Goal: Transaction & Acquisition: Purchase product/service

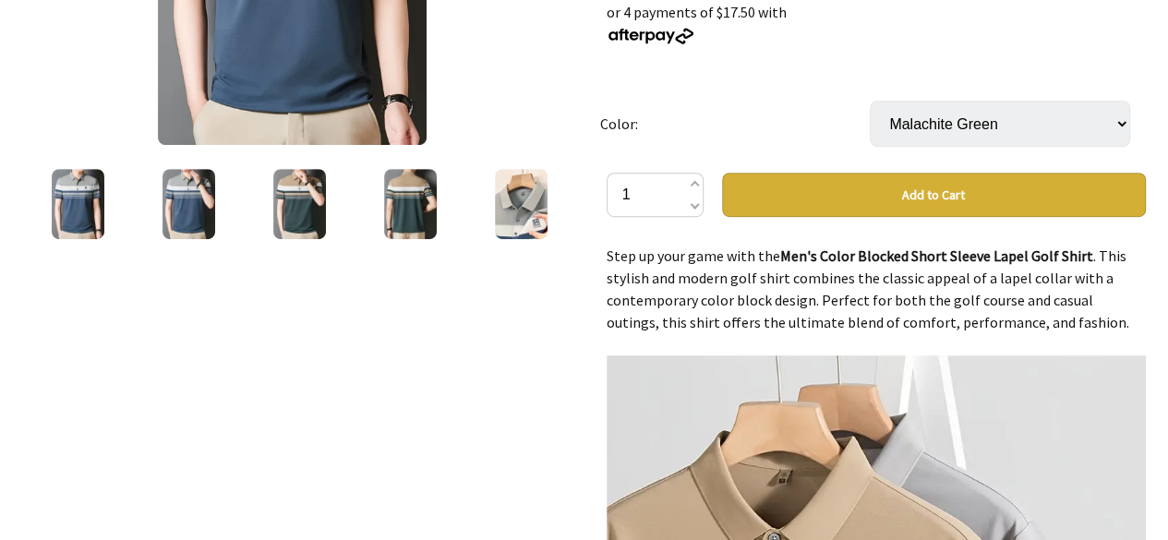
scroll to position [462, 0]
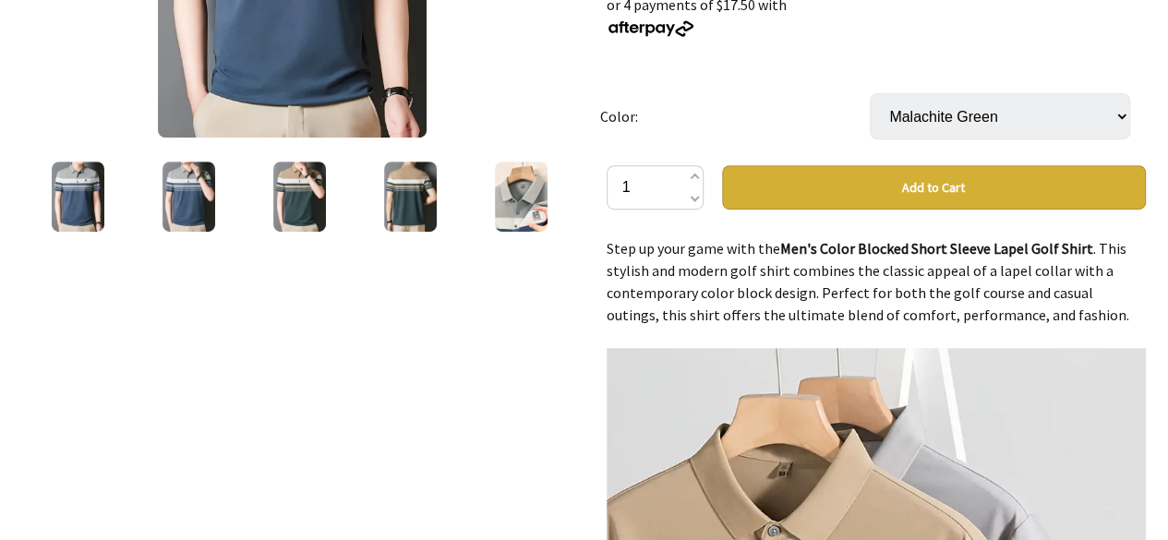
click at [311, 190] on img at bounding box center [299, 197] width 53 height 70
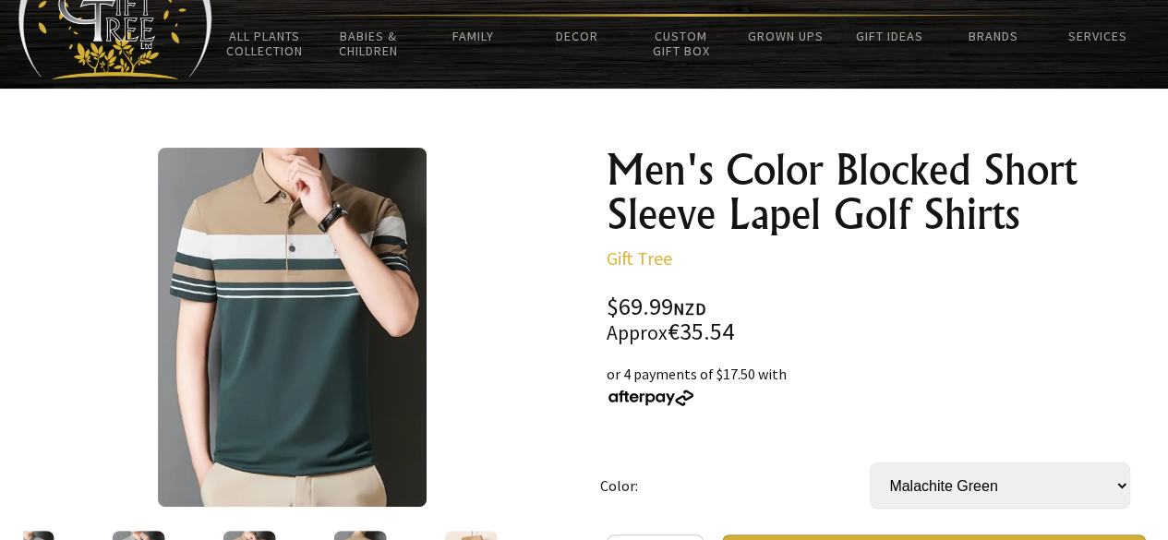
scroll to position [185, 0]
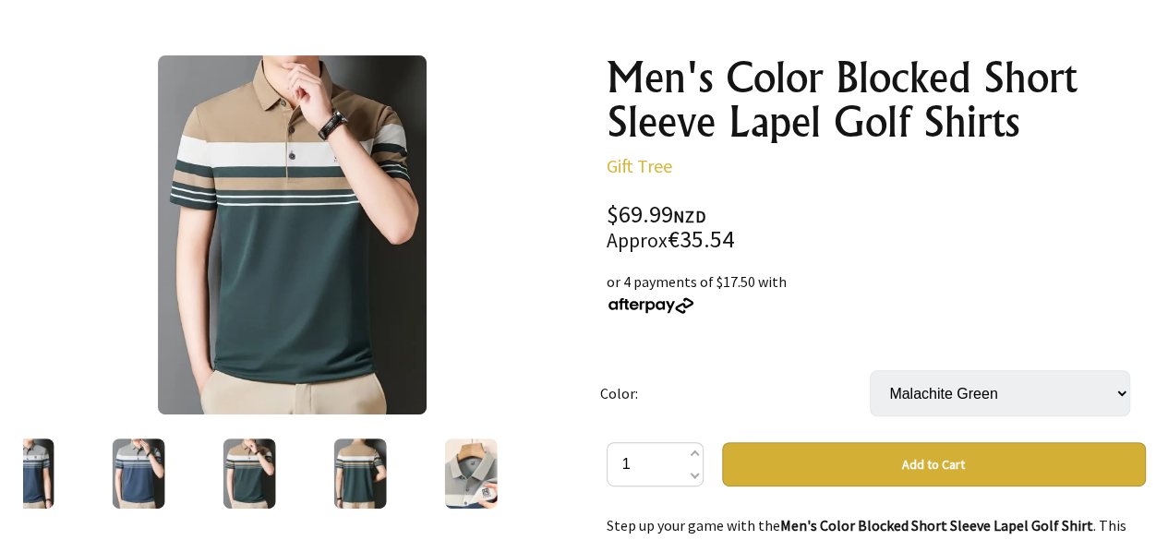
click at [340, 468] on img at bounding box center [360, 474] width 53 height 70
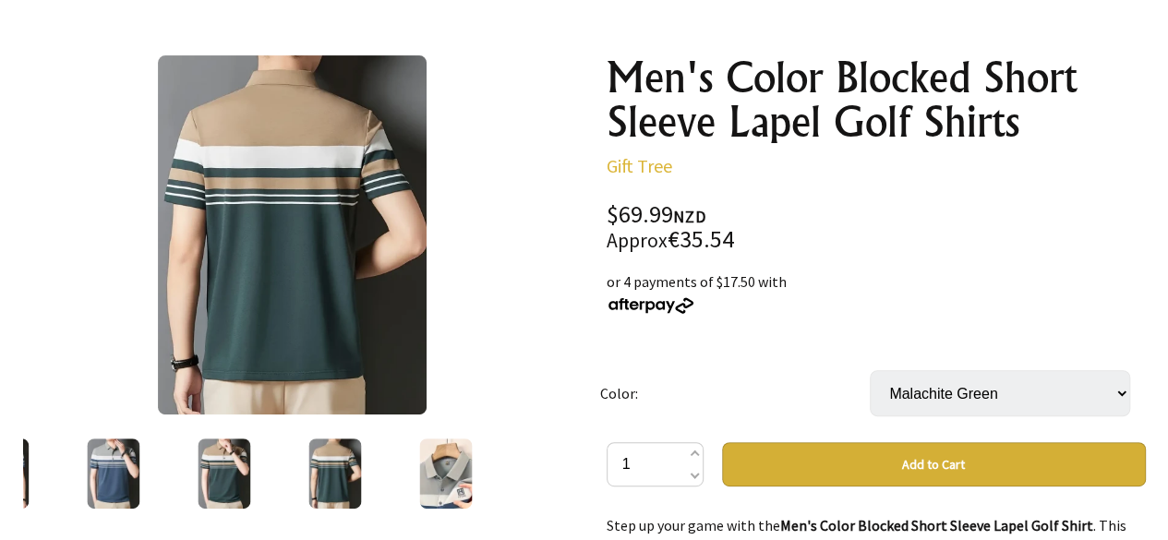
click at [237, 462] on img at bounding box center [224, 474] width 53 height 70
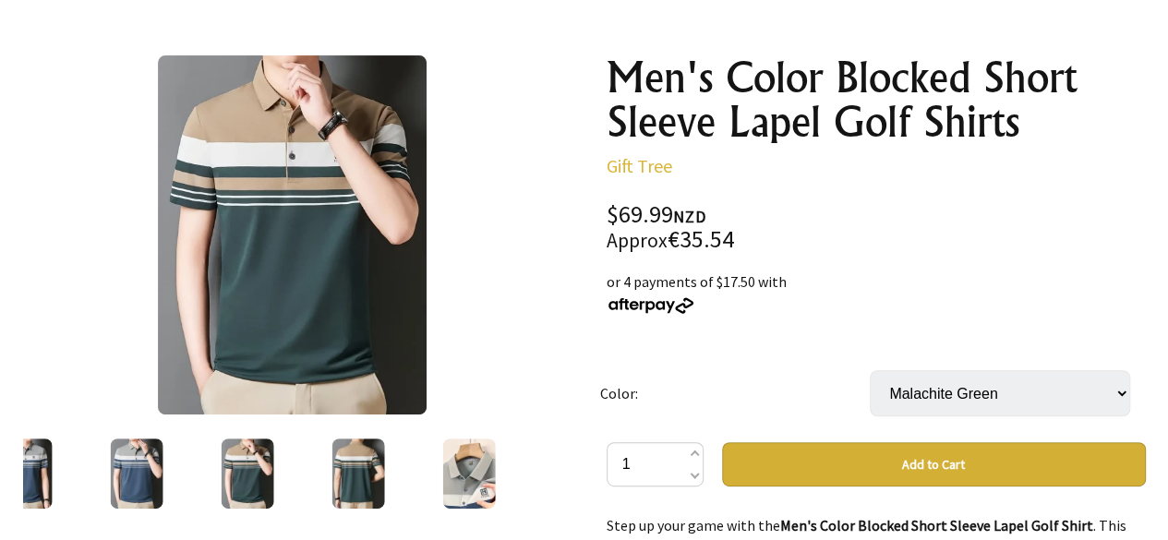
click at [319, 462] on div at bounding box center [358, 474] width 111 height 78
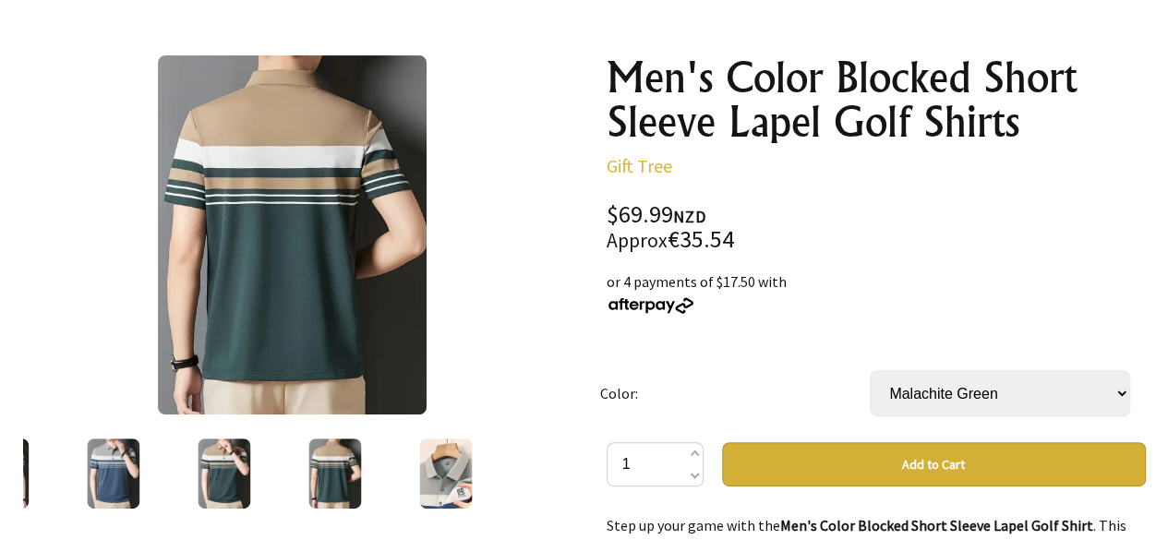
click at [223, 460] on img at bounding box center [224, 474] width 53 height 70
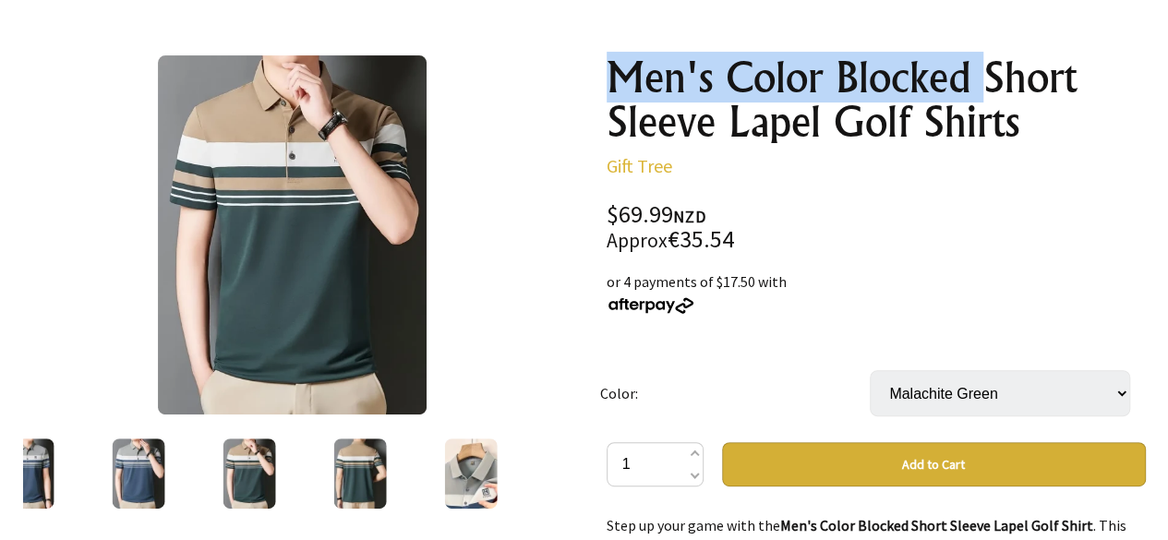
drag, startPoint x: 612, startPoint y: 80, endPoint x: 988, endPoint y: 71, distance: 375.9
click at [988, 71] on h1 "Men's Color Blocked Short Sleeve Lapel Golf Shirts" at bounding box center [876, 99] width 539 height 89
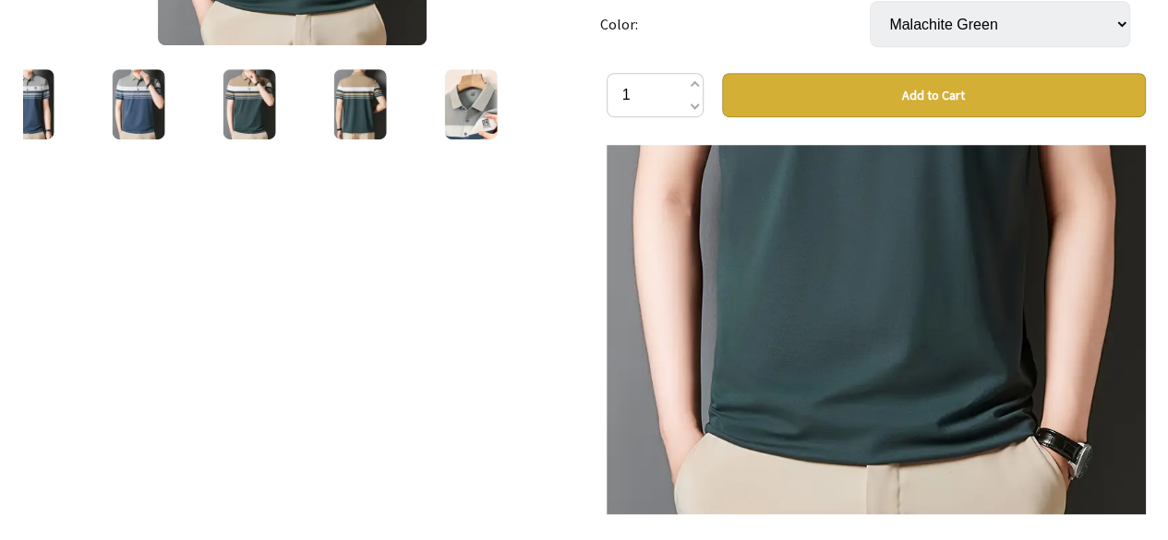
scroll to position [1570, 0]
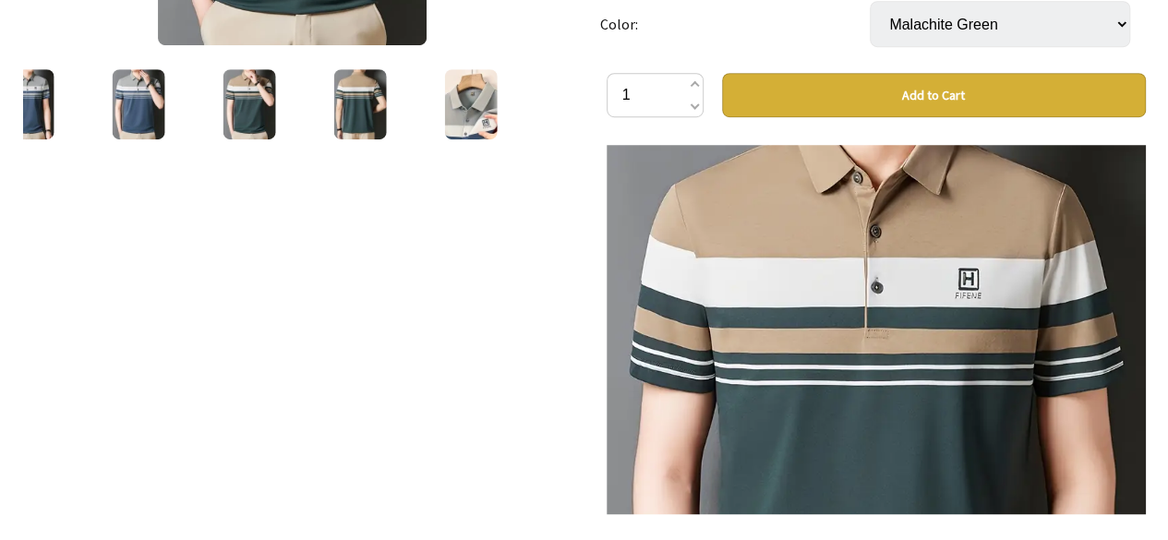
drag, startPoint x: 895, startPoint y: 293, endPoint x: 499, endPoint y: 247, distance: 398.8
click at [499, 247] on div "3 /5" at bounding box center [292, 282] width 569 height 1223
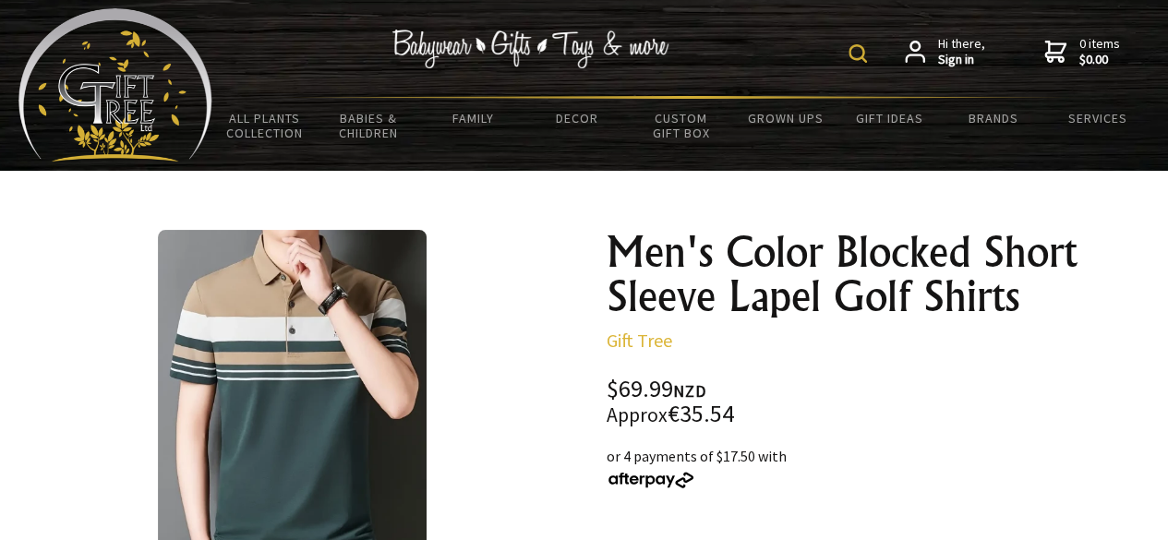
scroll to position [0, 0]
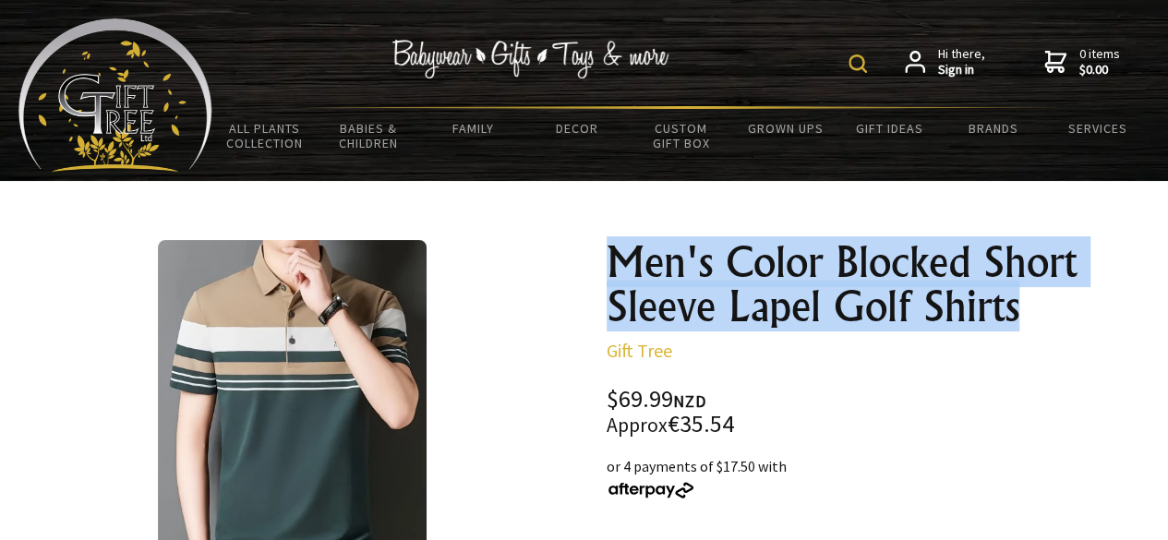
drag, startPoint x: 648, startPoint y: 259, endPoint x: 1102, endPoint y: 320, distance: 458.3
copy h1 "Men's Color Blocked Short Sleeve Lapel Golf Shirts"
